Goal: Complete application form

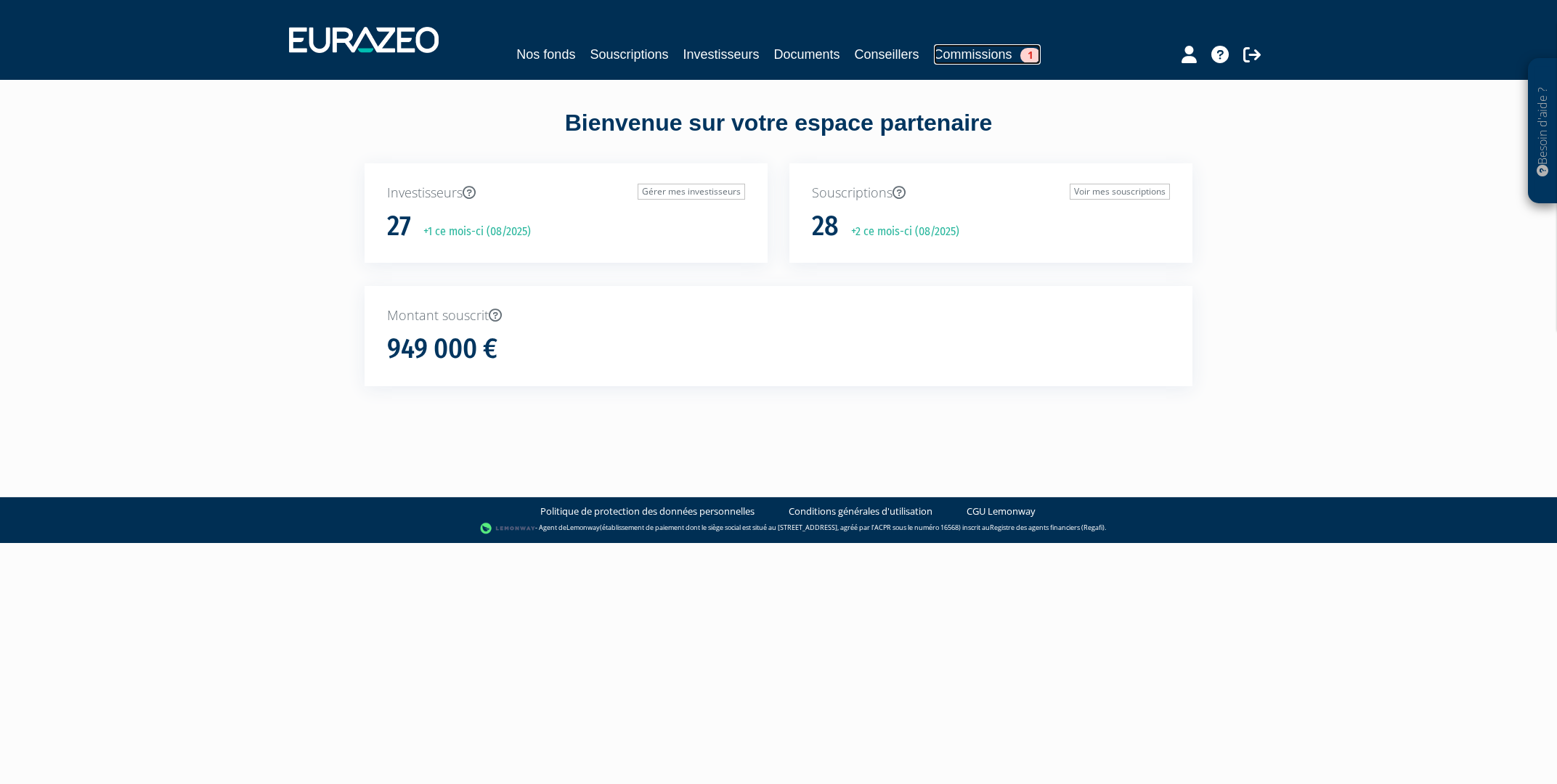
click at [999, 56] on link "Commissions 1" at bounding box center [987, 54] width 107 height 21
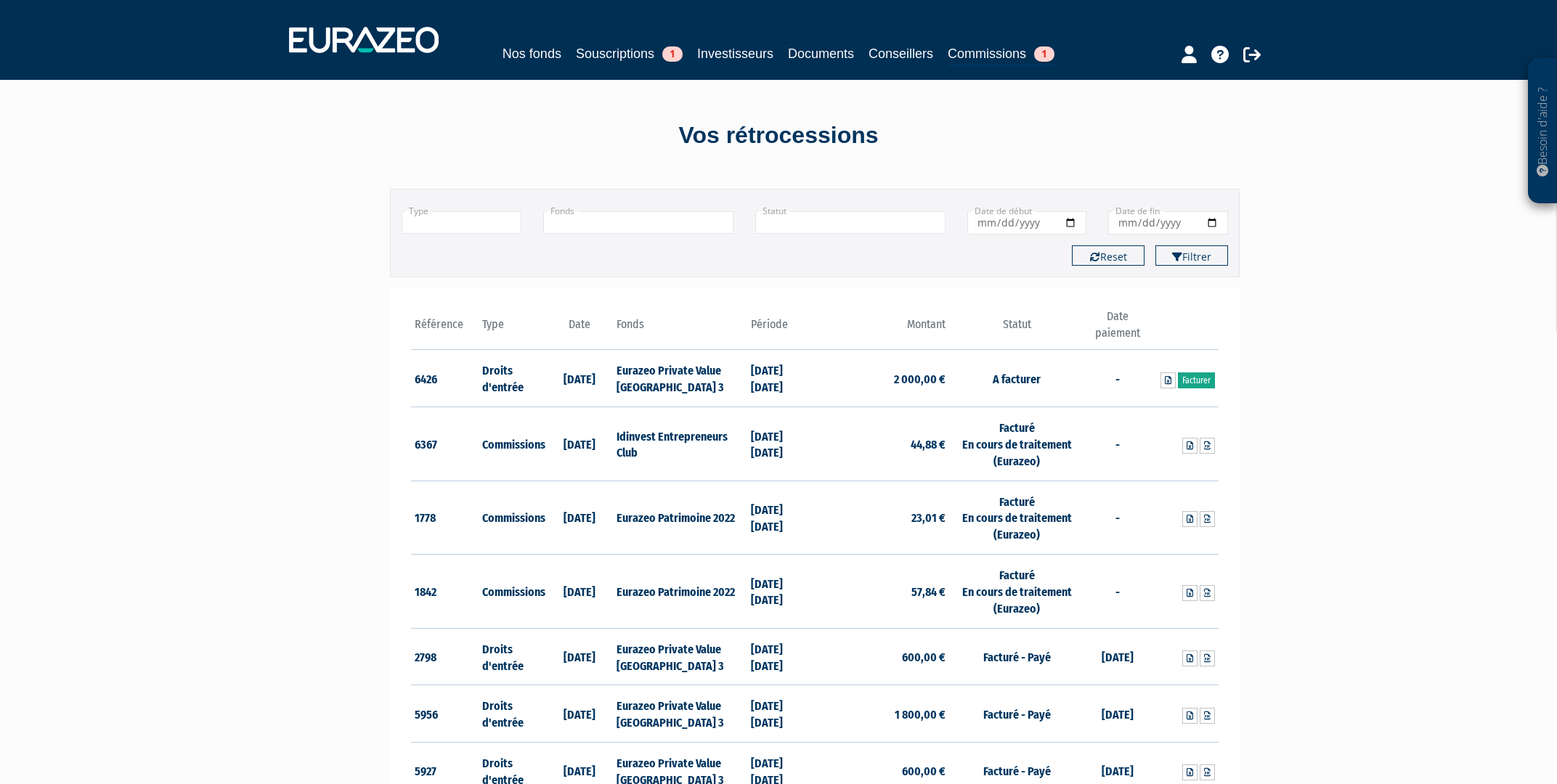
click at [1203, 378] on link "Facturer" at bounding box center [1196, 381] width 37 height 16
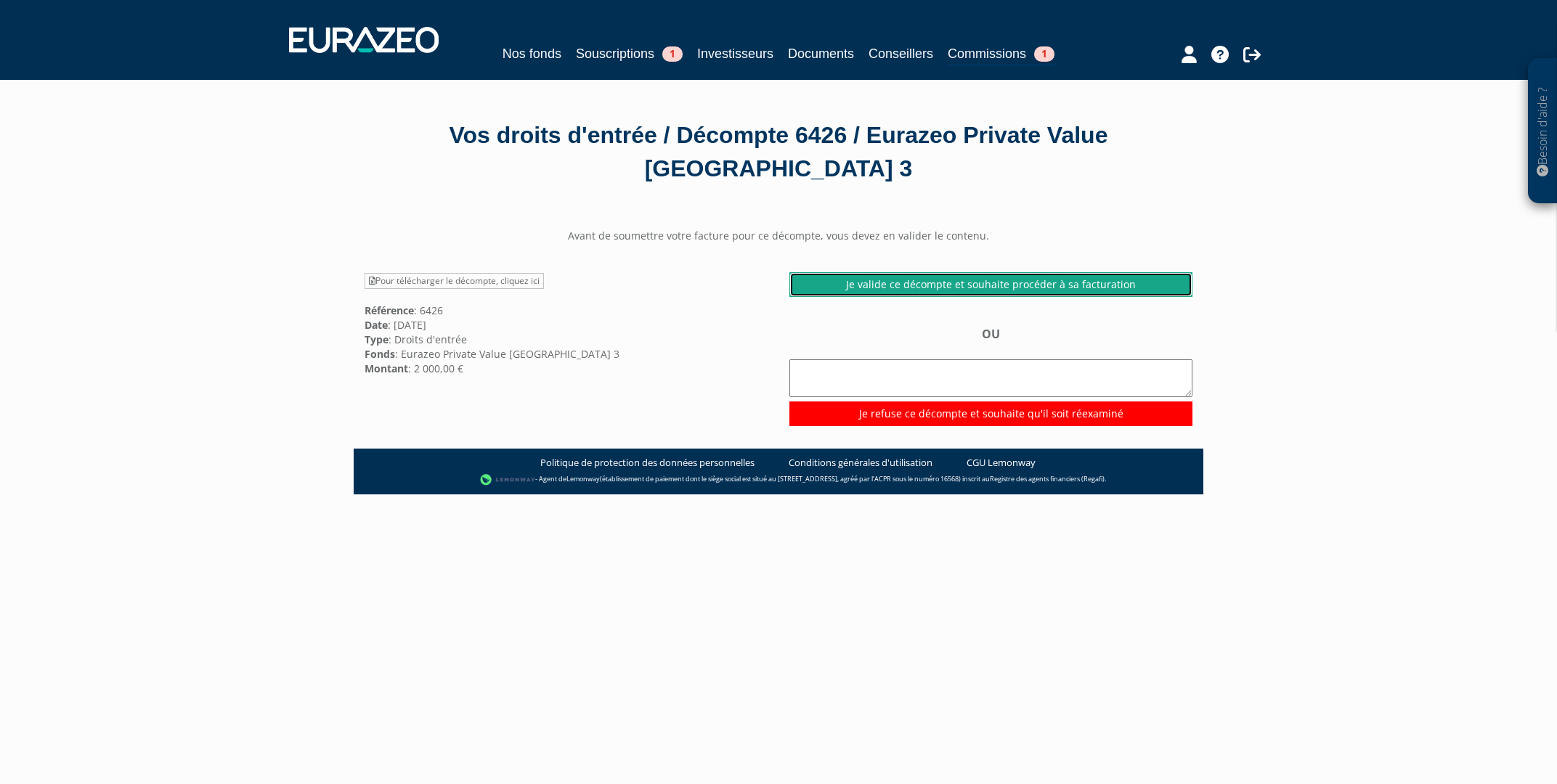
click at [881, 289] on link "Je valide ce décompte et souhaite procéder à sa facturation" at bounding box center [991, 285] width 403 height 25
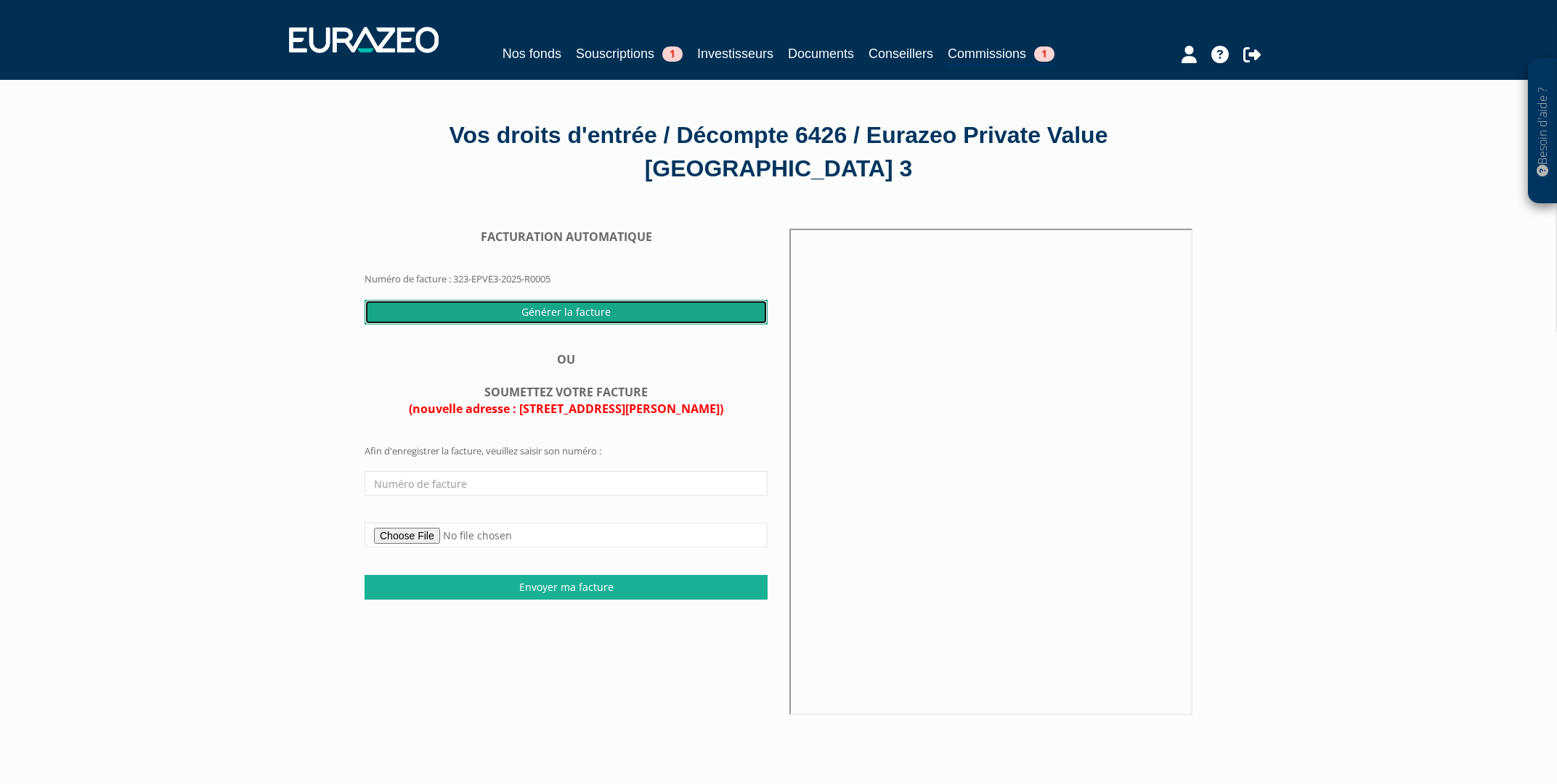
click at [636, 306] on input "Générer la facture" at bounding box center [567, 313] width 403 height 25
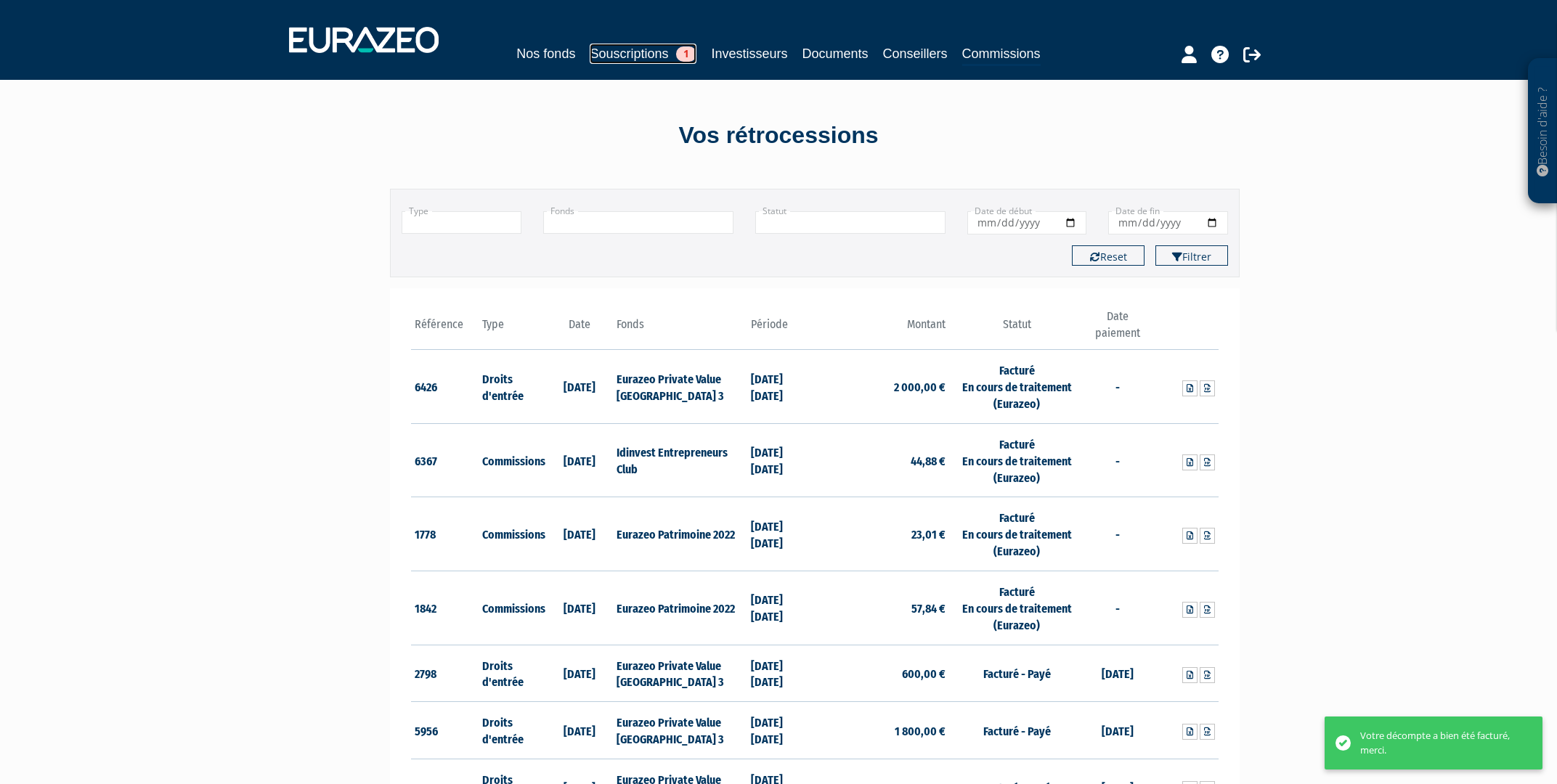
click at [610, 52] on link "Souscriptions 1" at bounding box center [643, 54] width 107 height 21
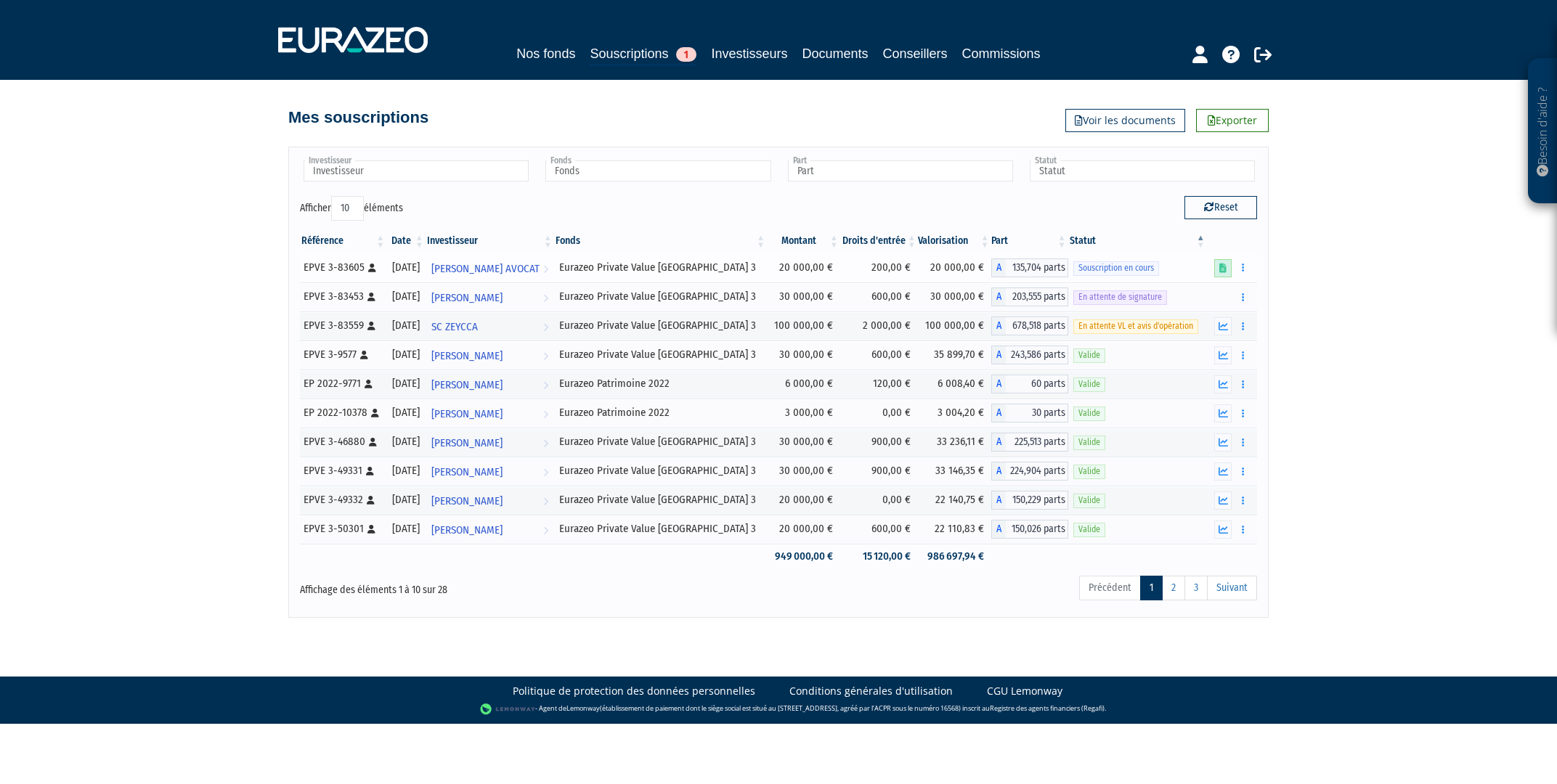
click at [1222, 265] on icon at bounding box center [1223, 268] width 7 height 10
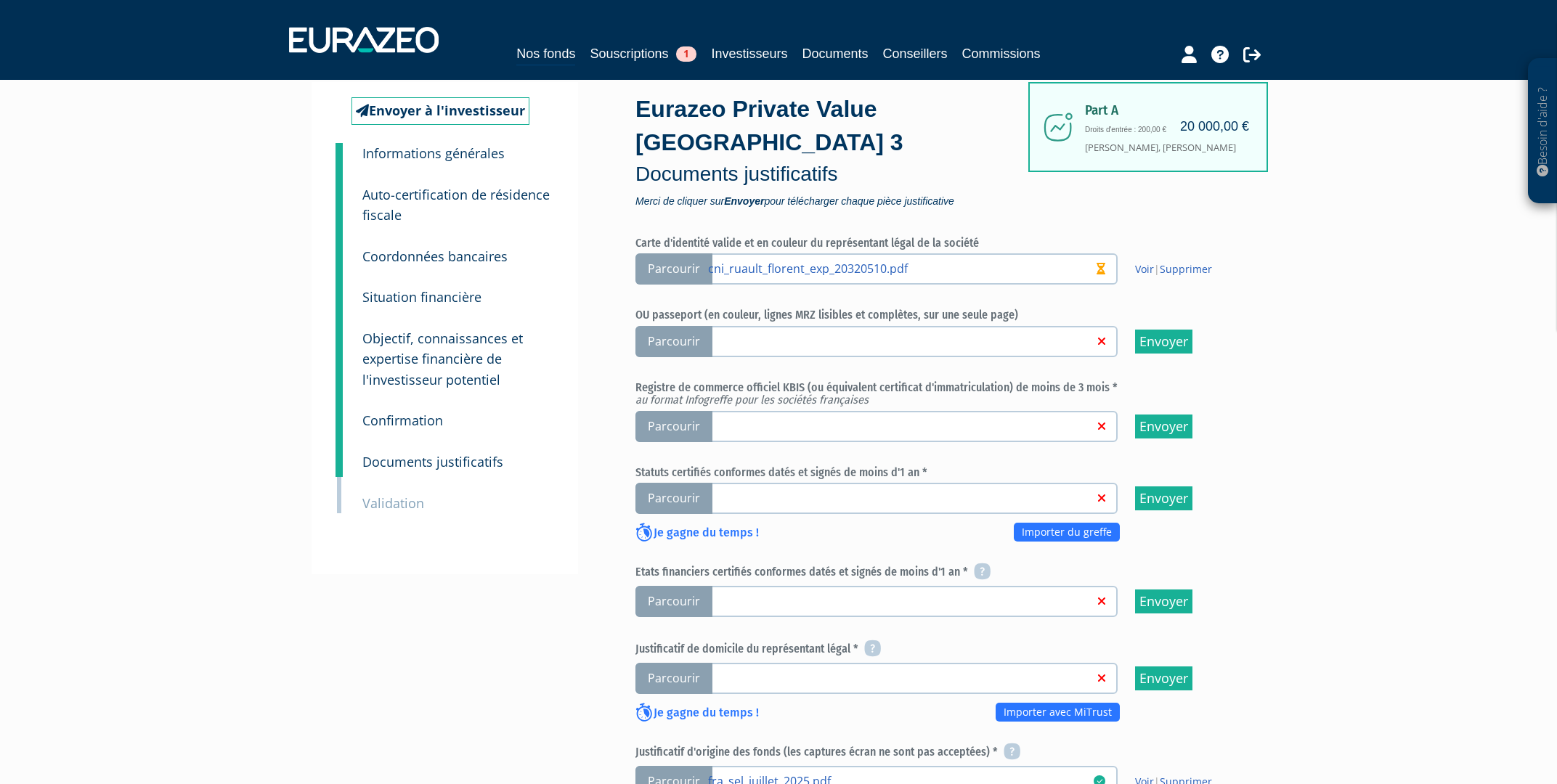
scroll to position [200, 0]
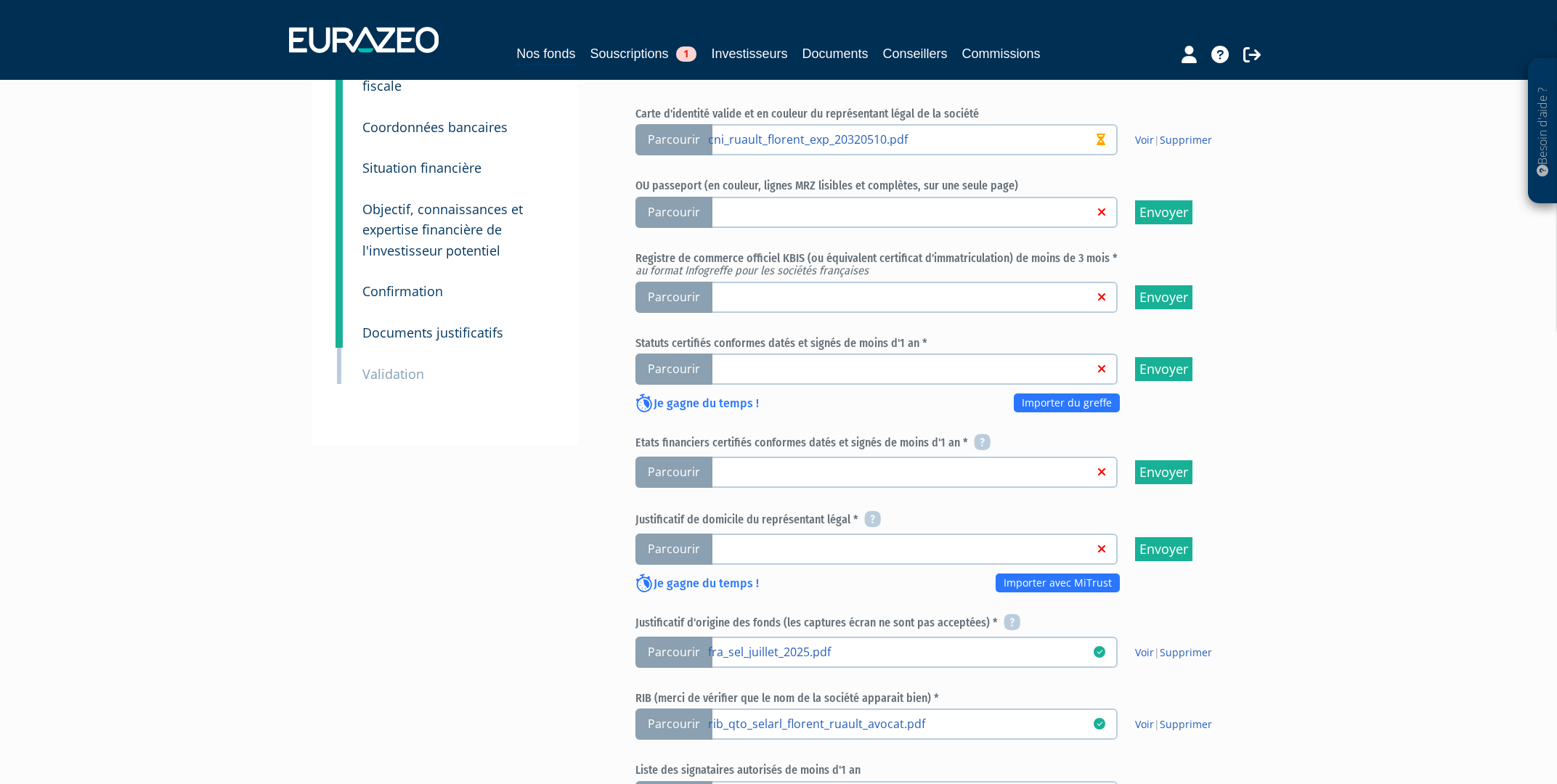
click at [690, 281] on span "Parcourir" at bounding box center [674, 297] width 77 height 31
click at [0, 0] on input "Parcourir" at bounding box center [0, 0] width 0 height 0
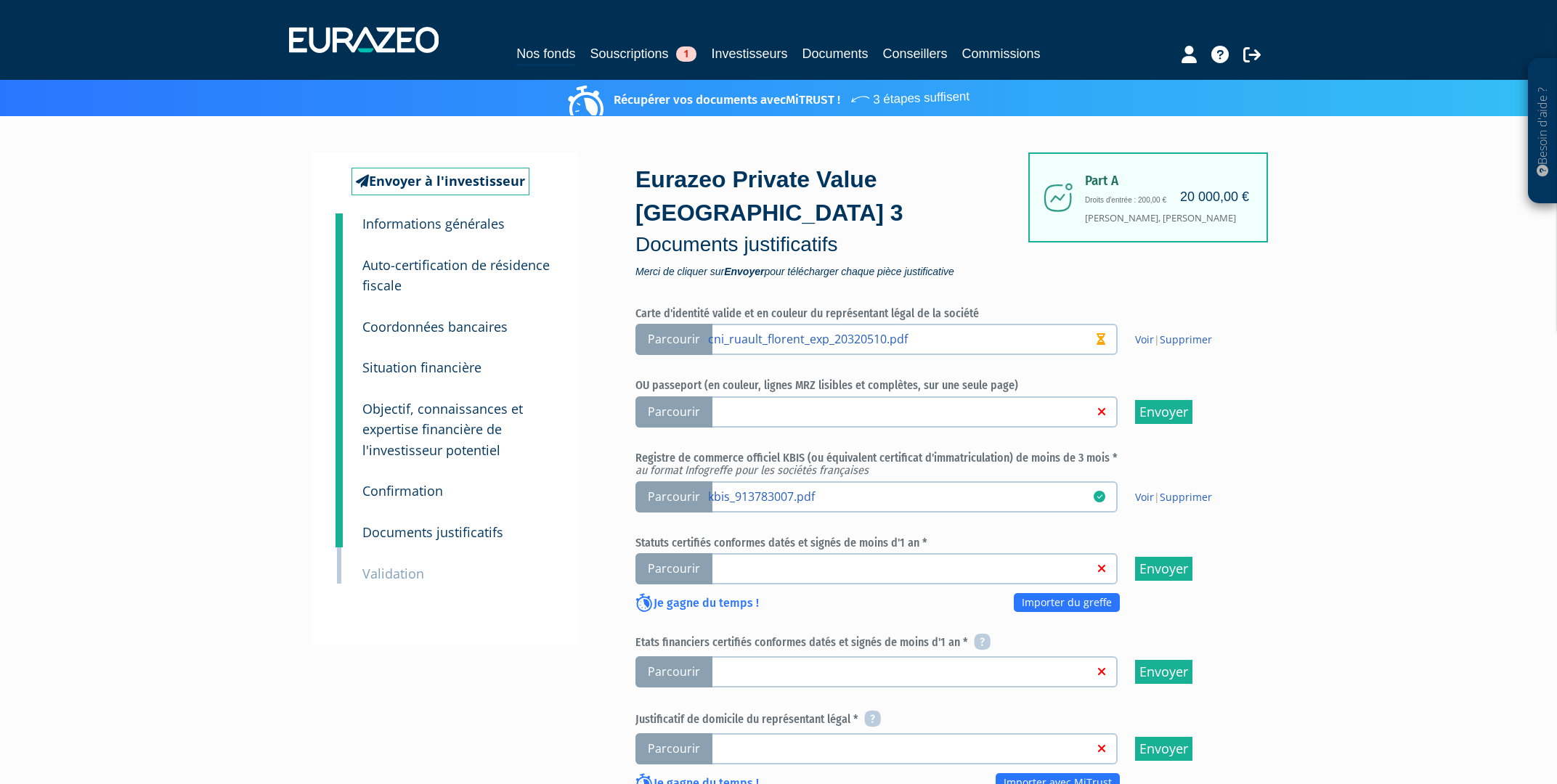
scroll to position [129, 0]
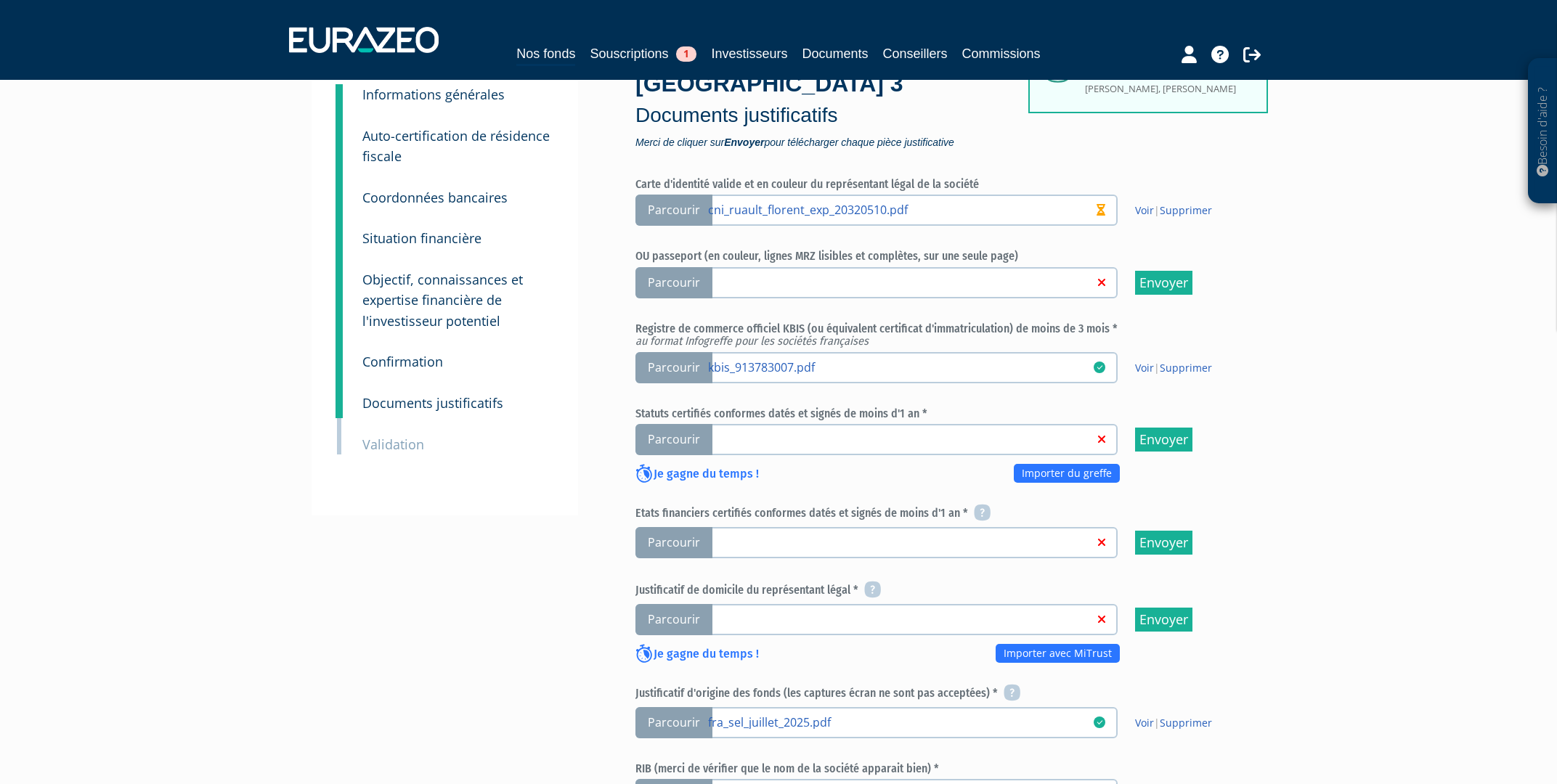
click at [681, 424] on span "Parcourir" at bounding box center [674, 439] width 77 height 31
click at [0, 0] on input "Parcourir" at bounding box center [0, 0] width 0 height 0
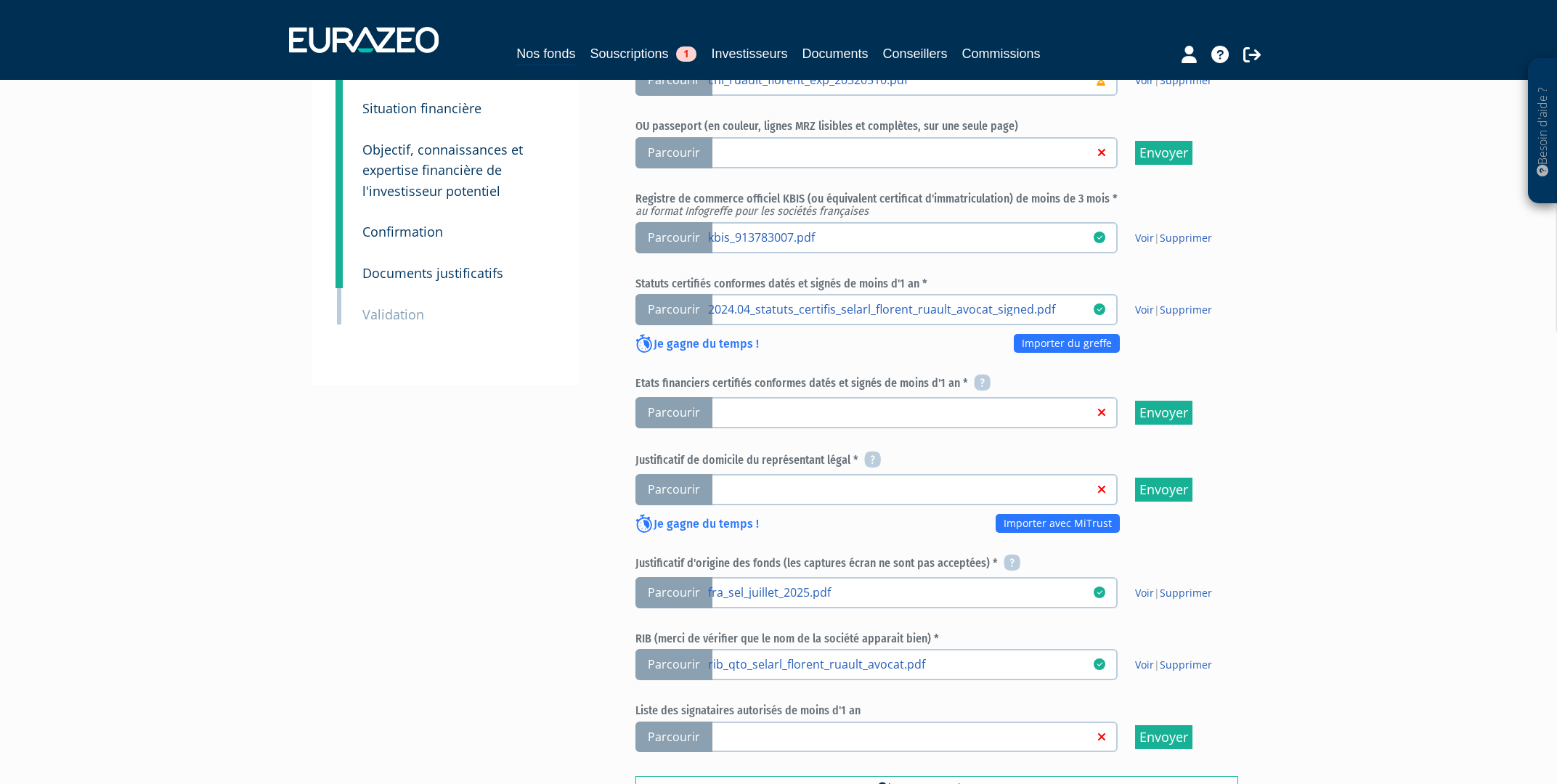
click at [674, 397] on span "Parcourir" at bounding box center [674, 412] width 77 height 31
click at [0, 0] on input "Parcourir" at bounding box center [0, 0] width 0 height 0
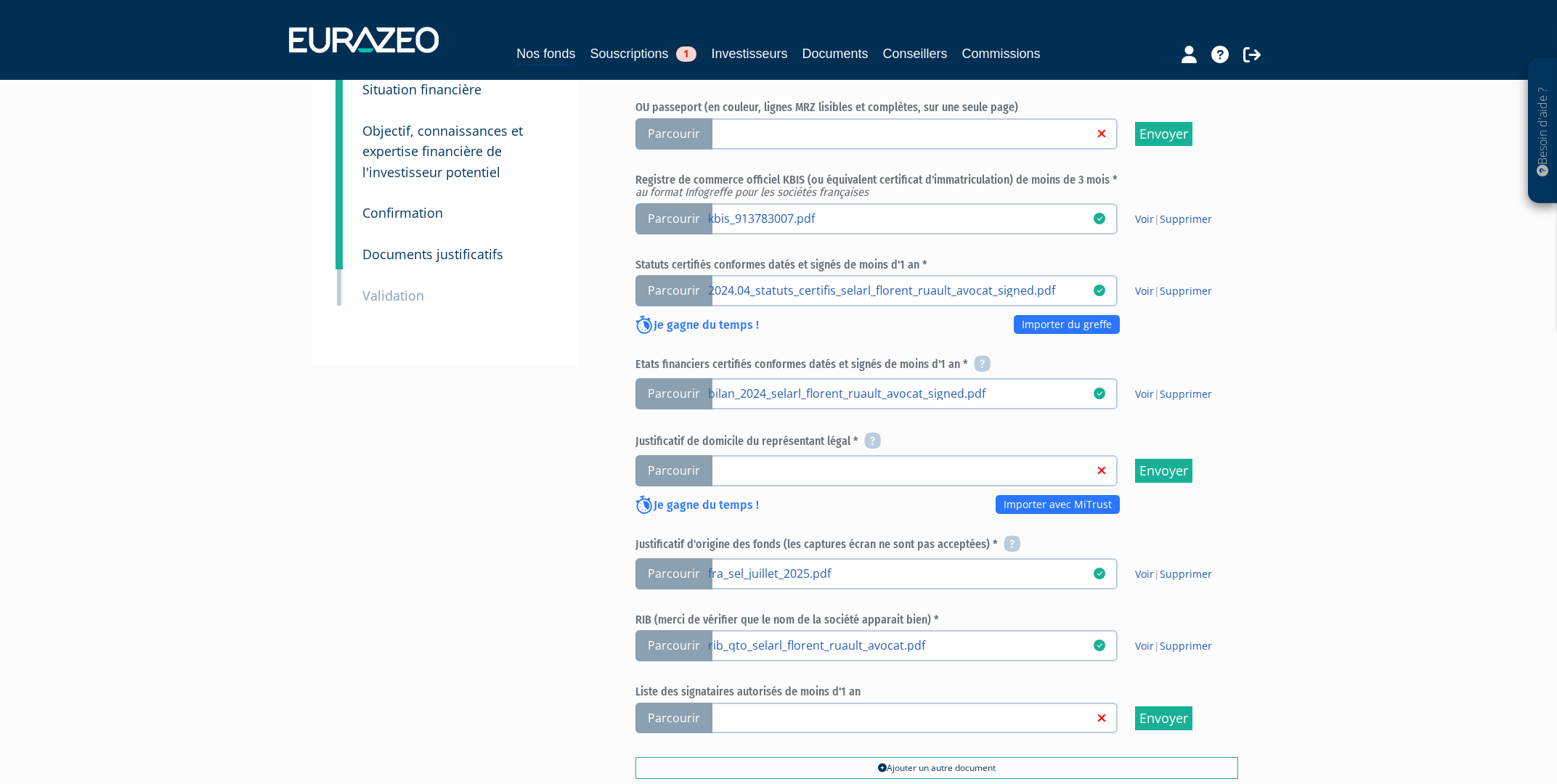
scroll to position [389, 0]
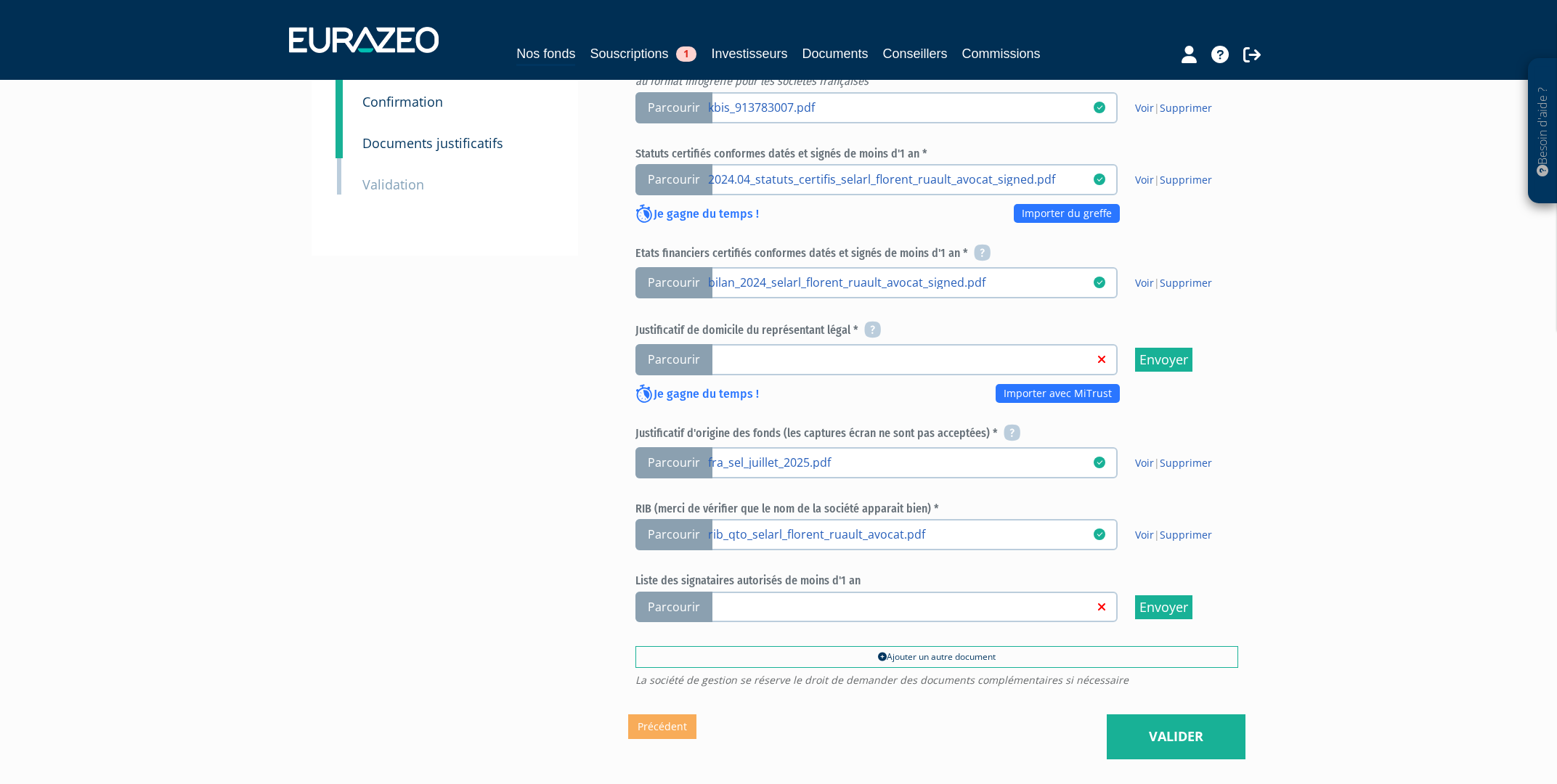
click at [689, 344] on span "Parcourir" at bounding box center [674, 359] width 77 height 31
click at [0, 0] on input "Parcourir" at bounding box center [0, 0] width 0 height 0
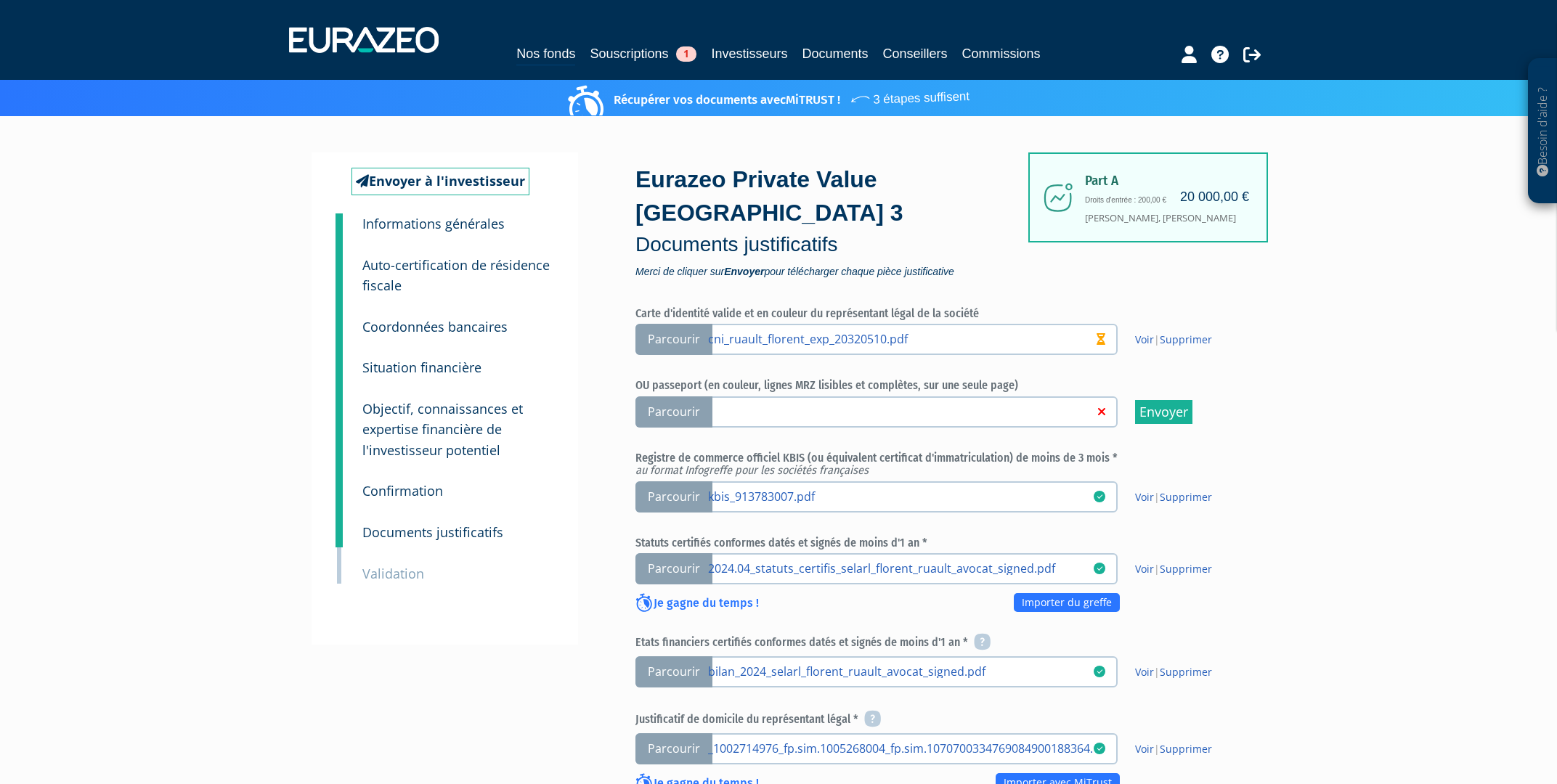
scroll to position [389, 0]
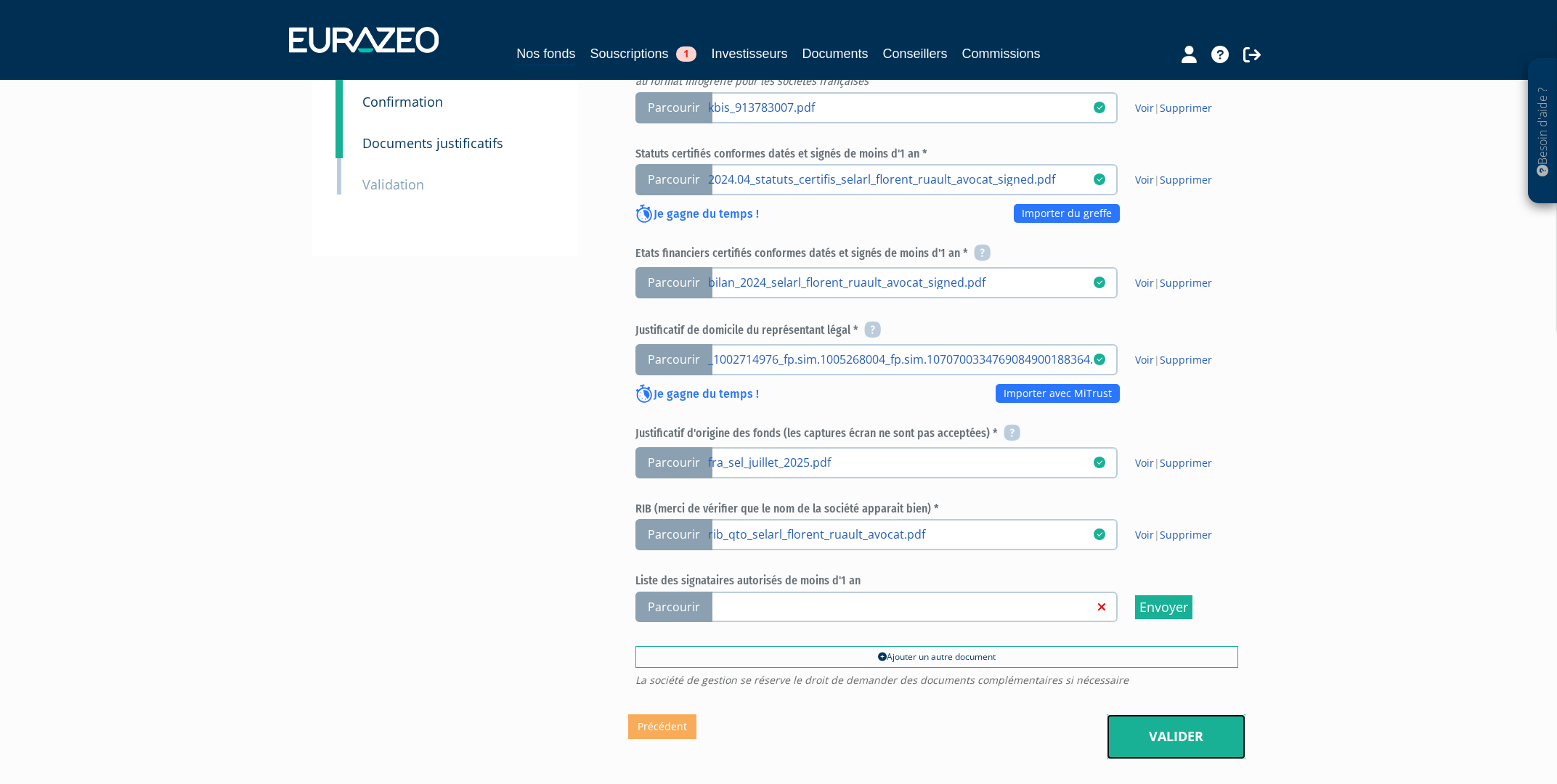
click at [1194, 714] on link "Valider" at bounding box center [1175, 737] width 139 height 45
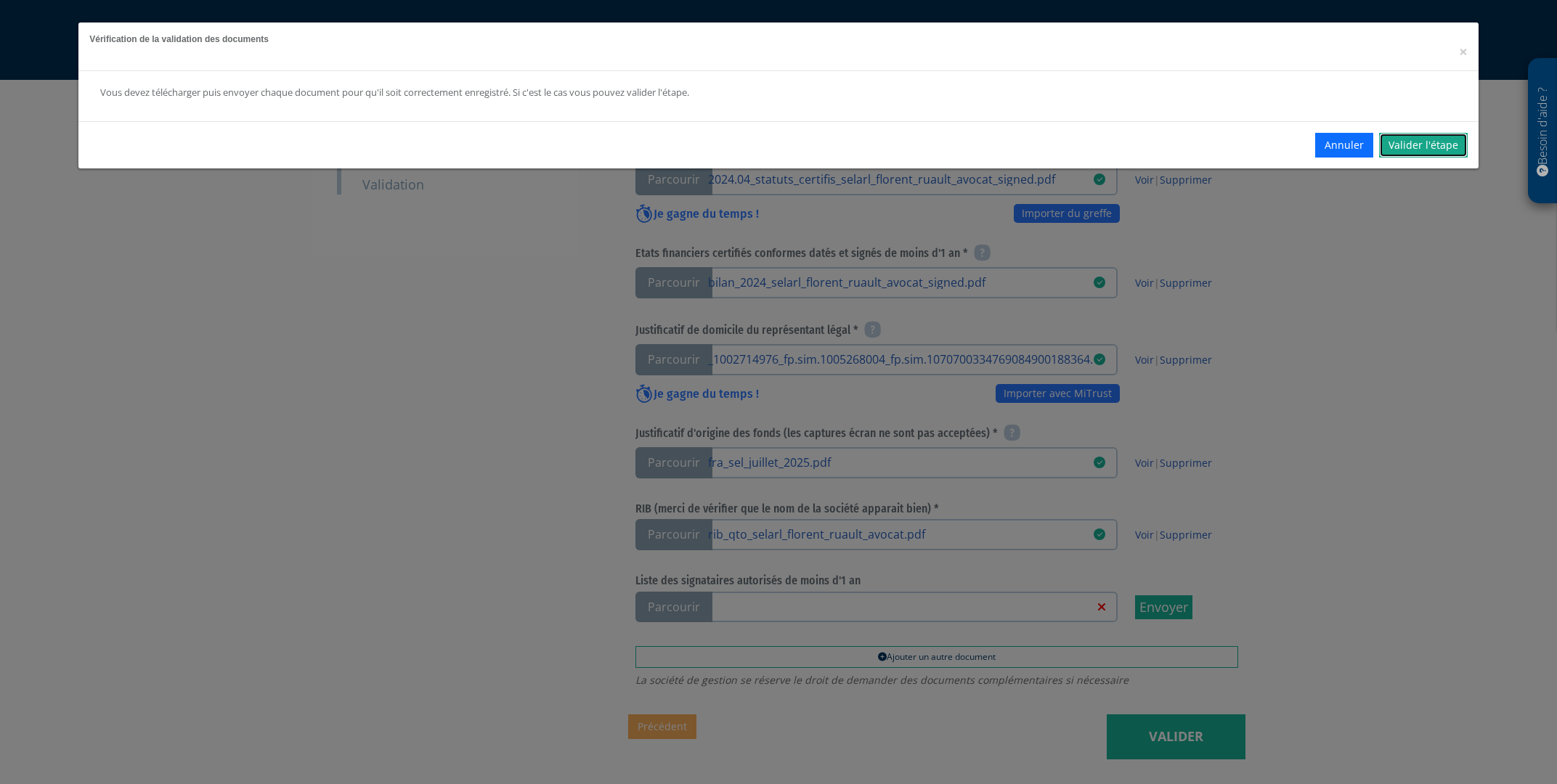
click at [1425, 146] on link "Valider l'étape" at bounding box center [1423, 145] width 89 height 25
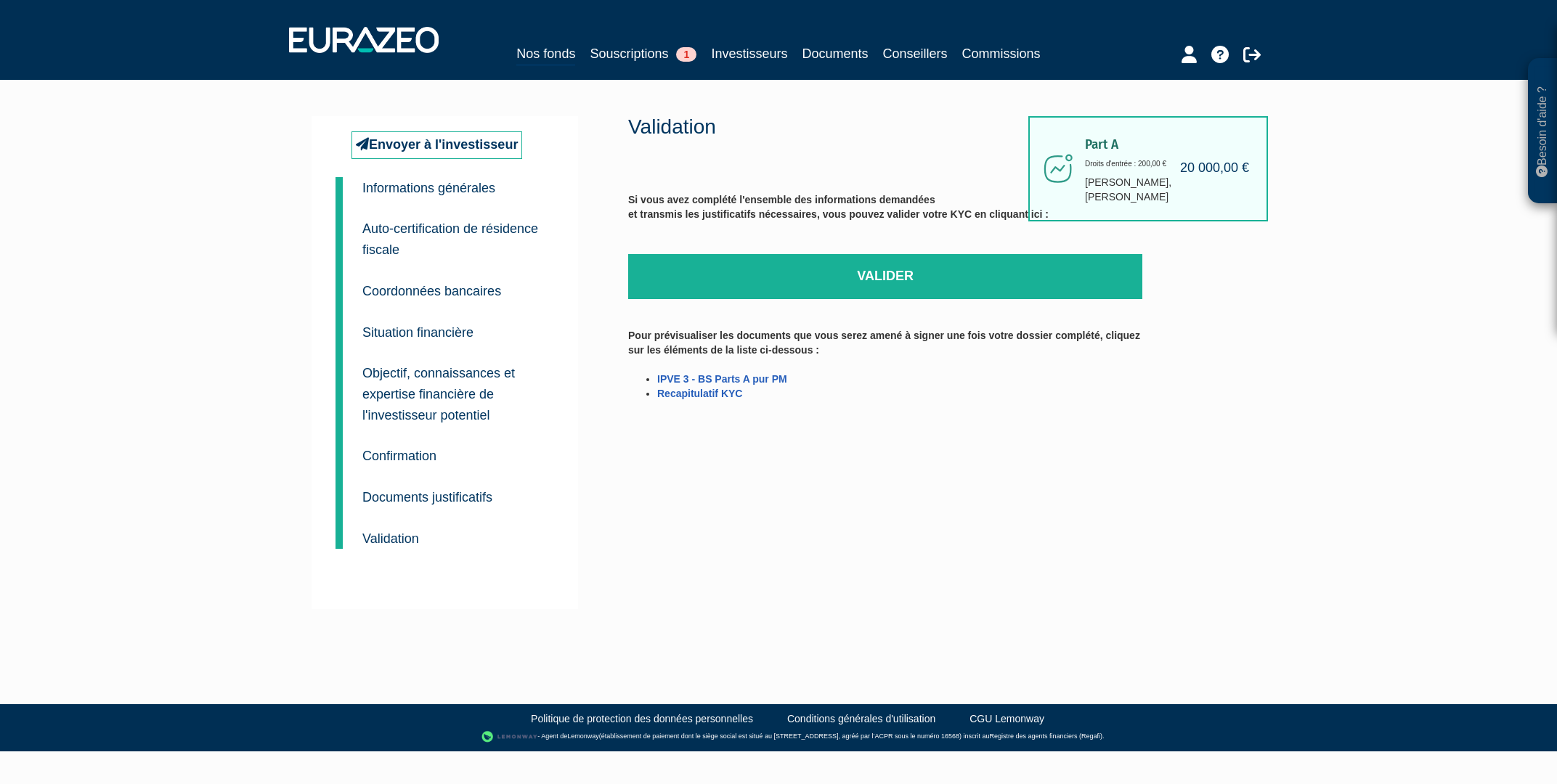
click at [852, 290] on link "Valider" at bounding box center [886, 277] width 515 height 45
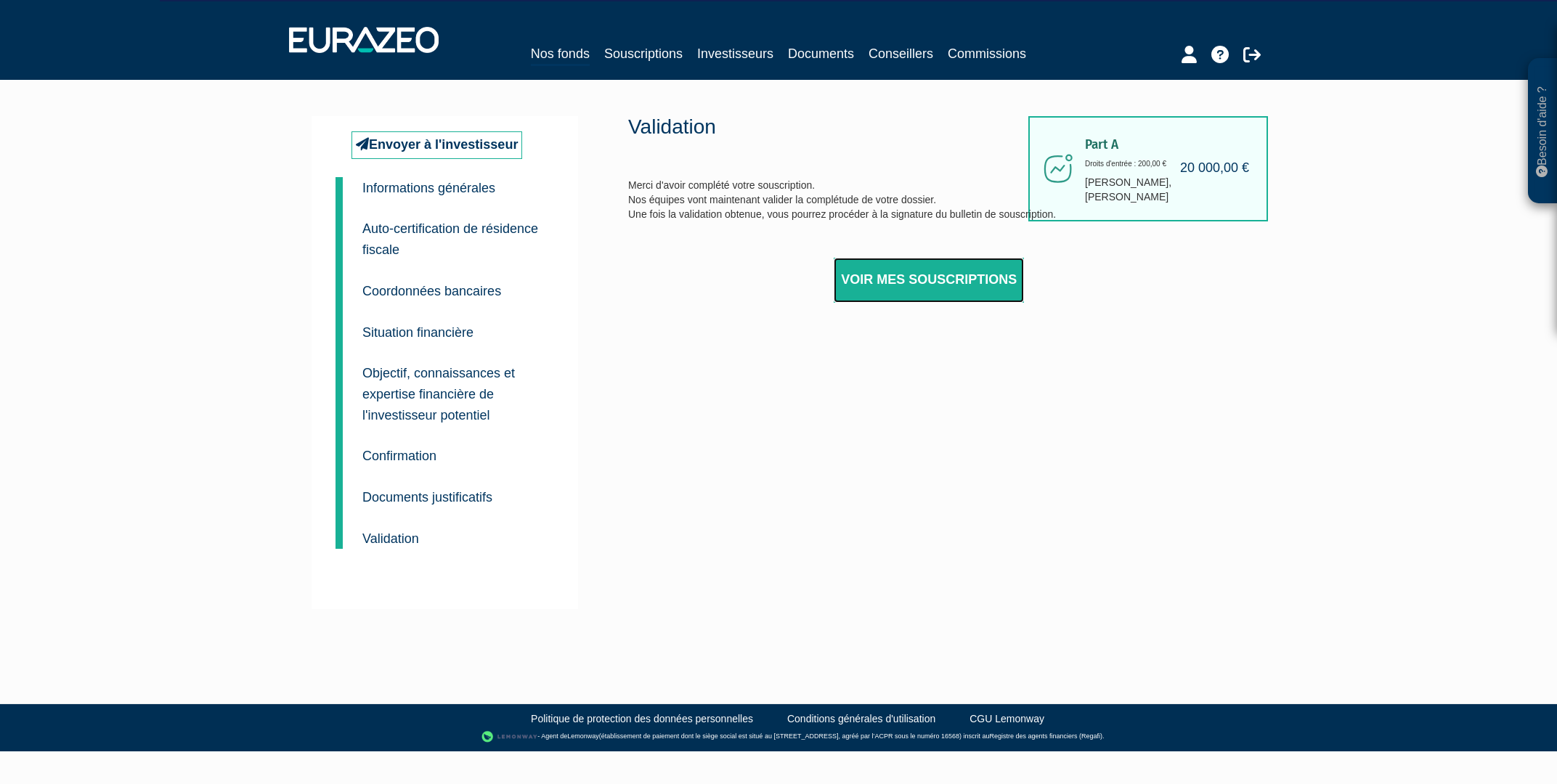
click at [909, 301] on link "Voir mes souscriptions" at bounding box center [929, 280] width 190 height 45
